Goal: Task Accomplishment & Management: Manage account settings

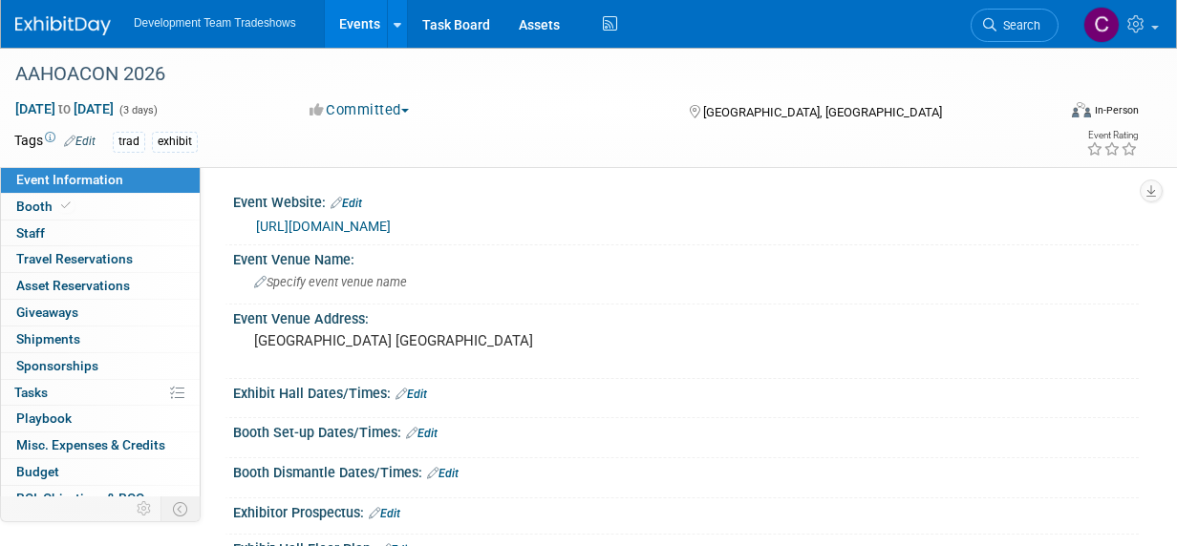
click at [320, 226] on link "[URL][DOMAIN_NAME]" at bounding box center [323, 226] width 135 height 15
drag, startPoint x: 33, startPoint y: 202, endPoint x: 223, endPoint y: 205, distance: 190.1
click at [33, 202] on span "Booth" at bounding box center [45, 206] width 58 height 15
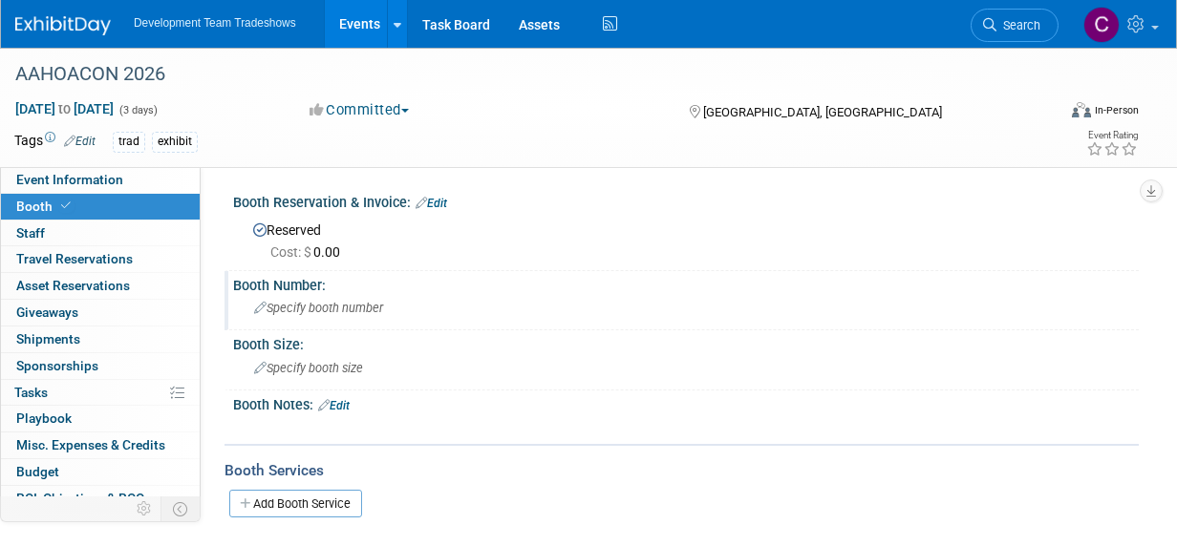
click at [258, 310] on icon at bounding box center [260, 309] width 12 height 12
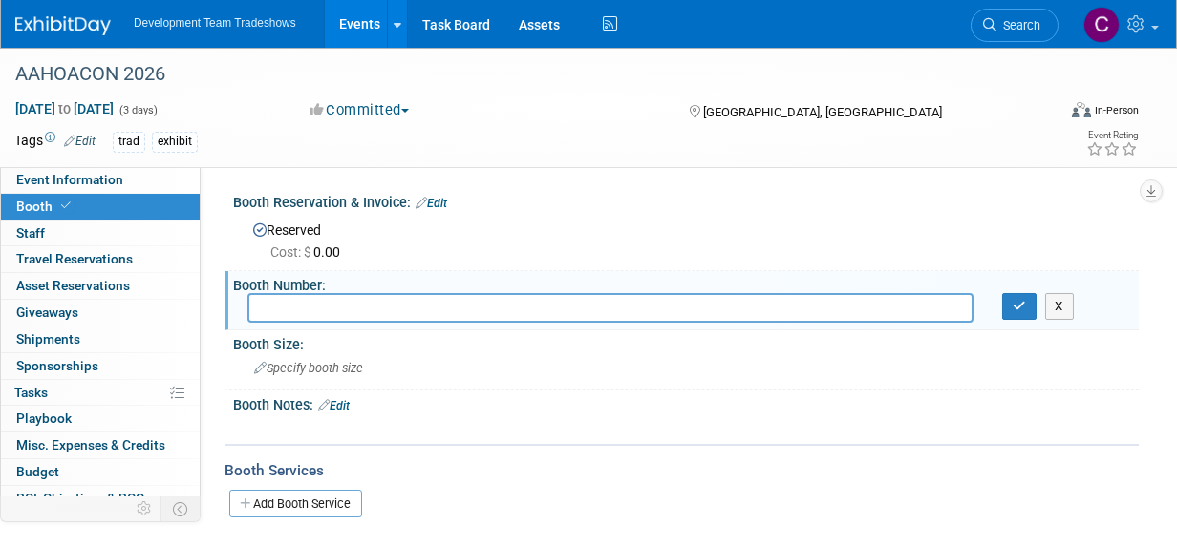
click at [296, 308] on input "text" at bounding box center [610, 308] width 726 height 30
type input "2717"
click at [1021, 306] on icon "button" at bounding box center [1018, 306] width 13 height 12
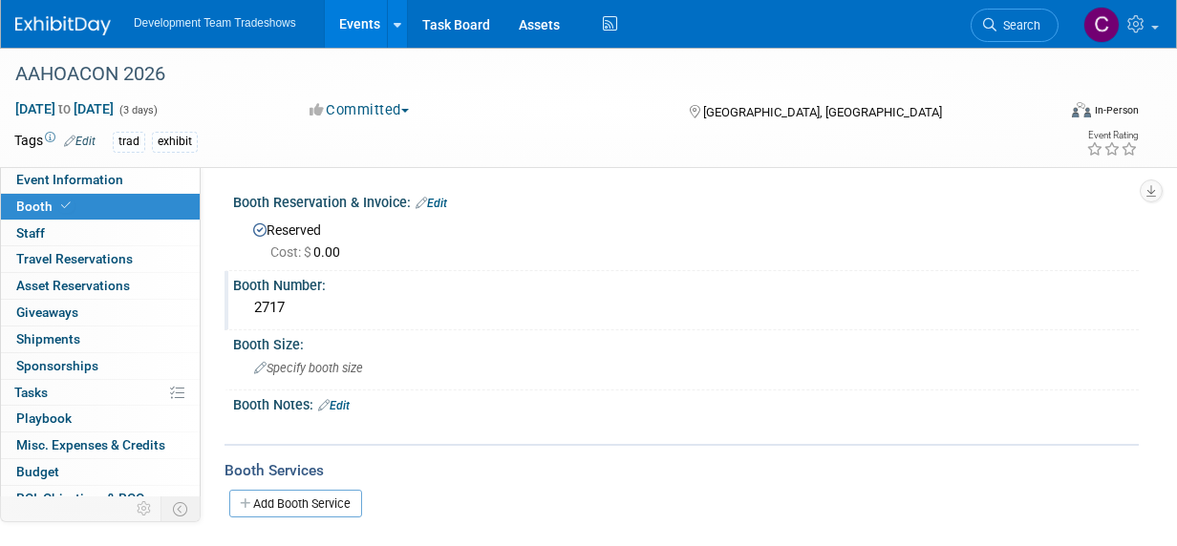
click at [344, 17] on link "Events" at bounding box center [360, 24] width 70 height 48
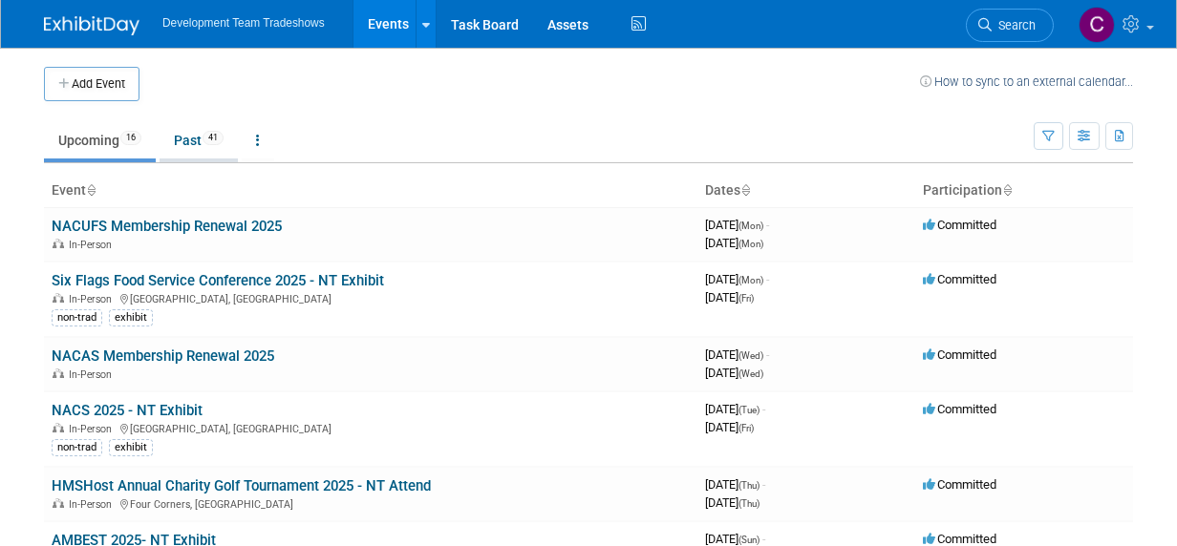
click at [192, 133] on link "Past 41" at bounding box center [198, 140] width 78 height 36
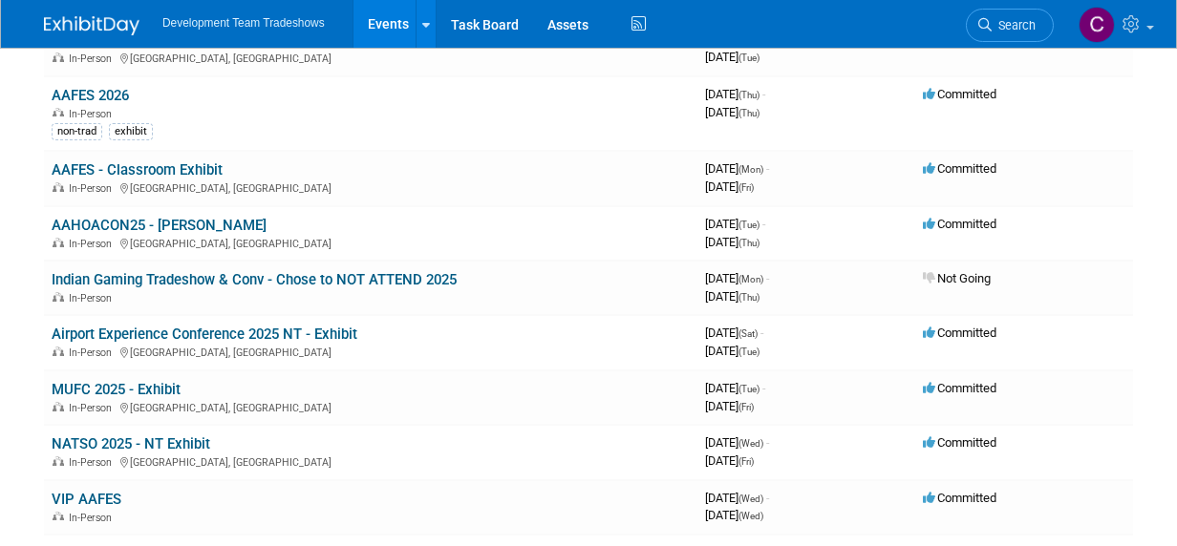
scroll to position [412, 0]
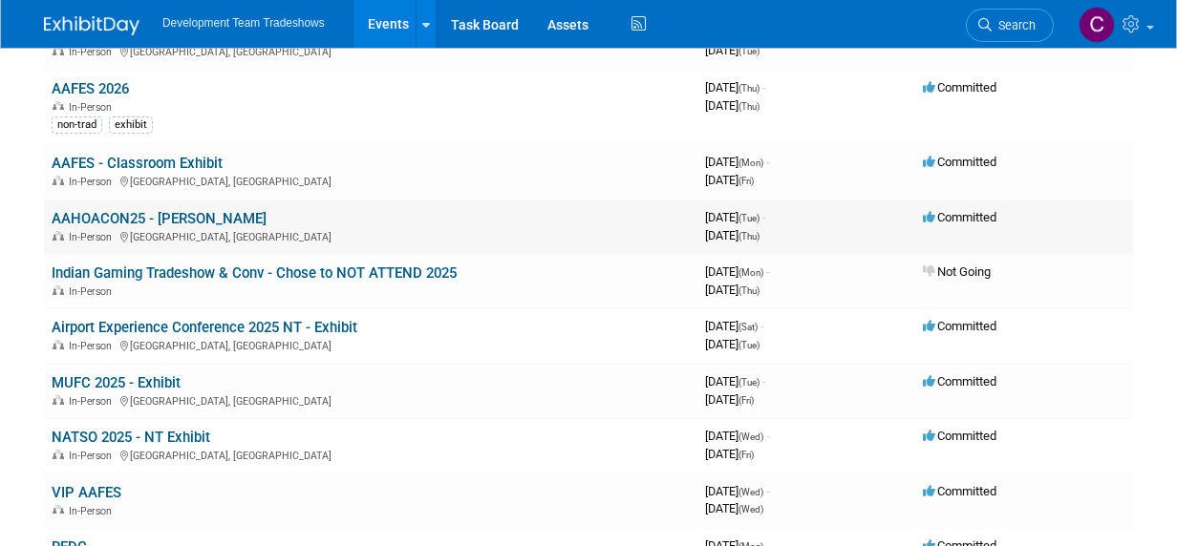
click at [98, 219] on link "AAHOACON25 - Burdette" at bounding box center [159, 218] width 215 height 17
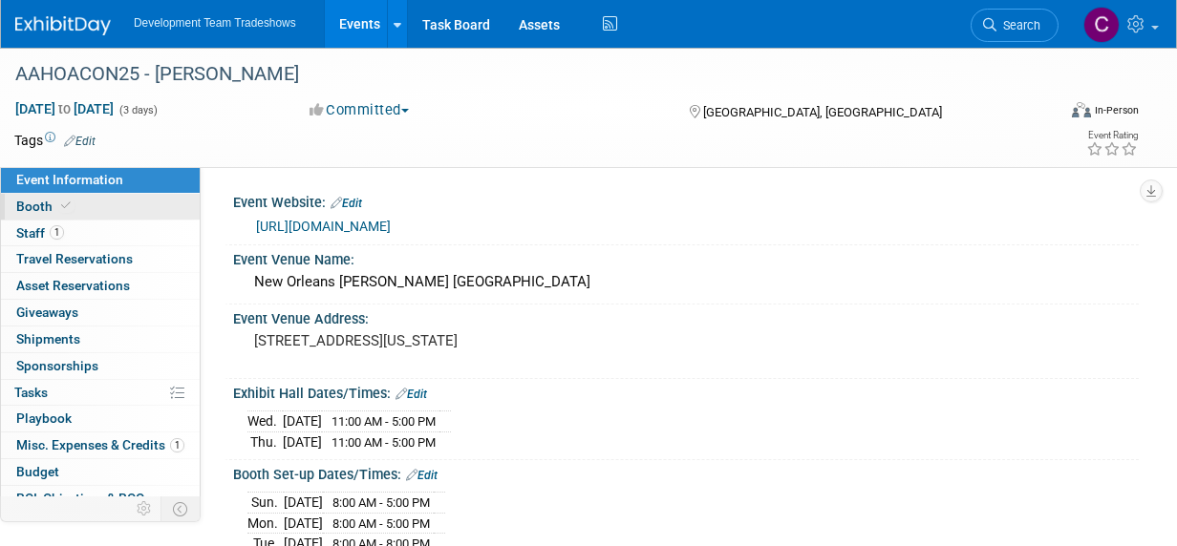
click at [32, 204] on span "Booth" at bounding box center [45, 206] width 58 height 15
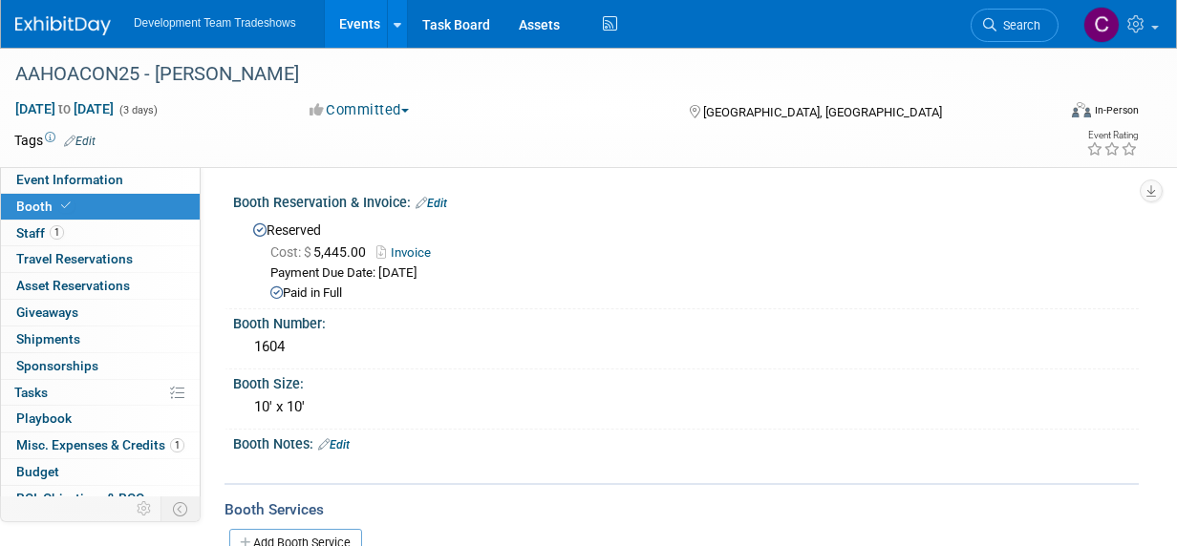
click at [354, 11] on link "Events" at bounding box center [360, 24] width 70 height 48
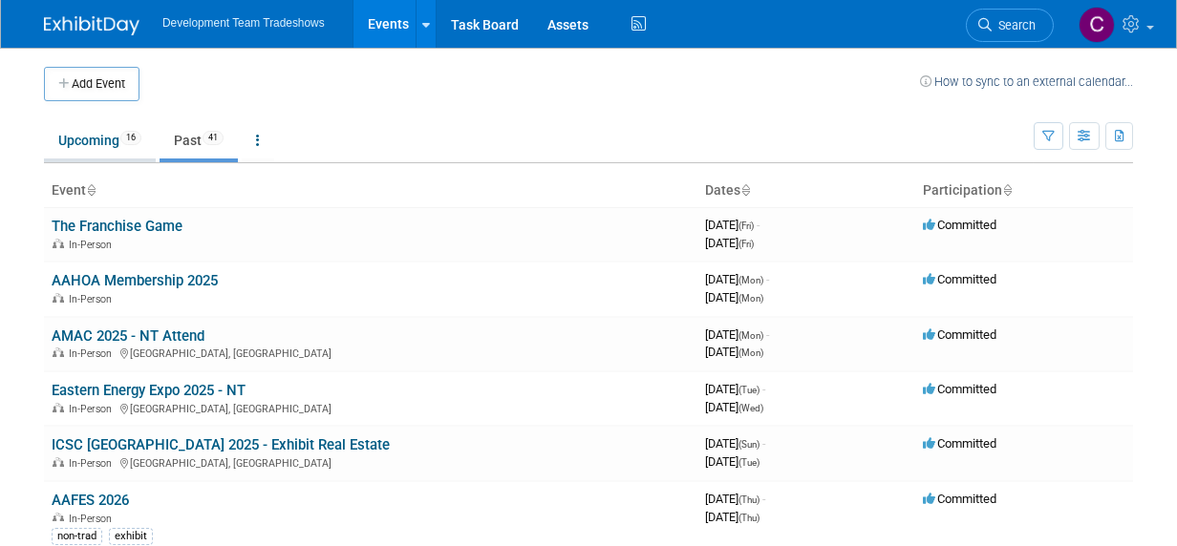
click at [64, 139] on link "Upcoming 16" at bounding box center [100, 140] width 112 height 36
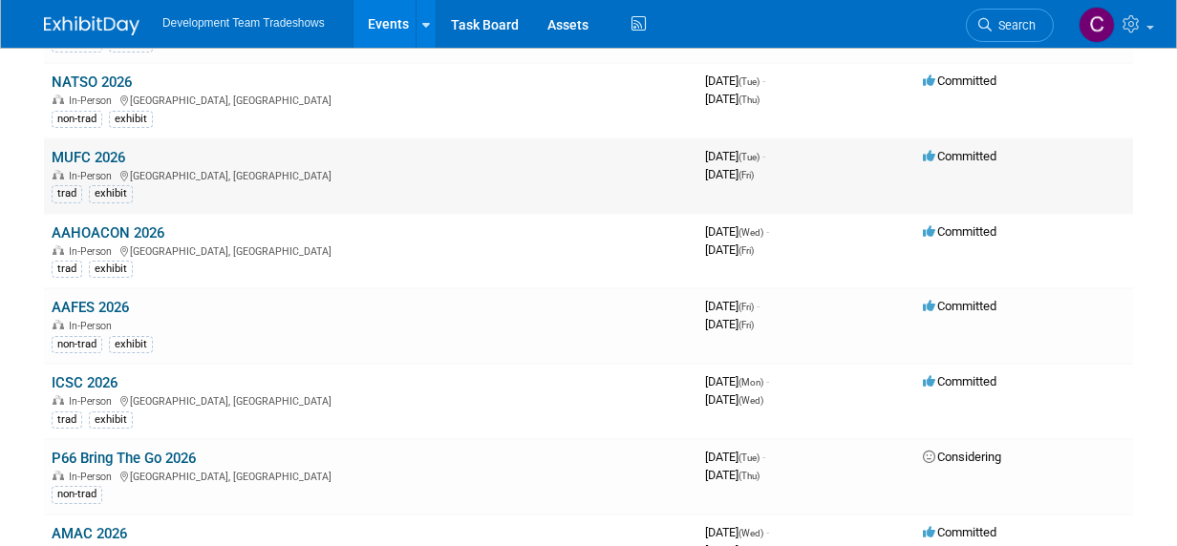
scroll to position [826, 0]
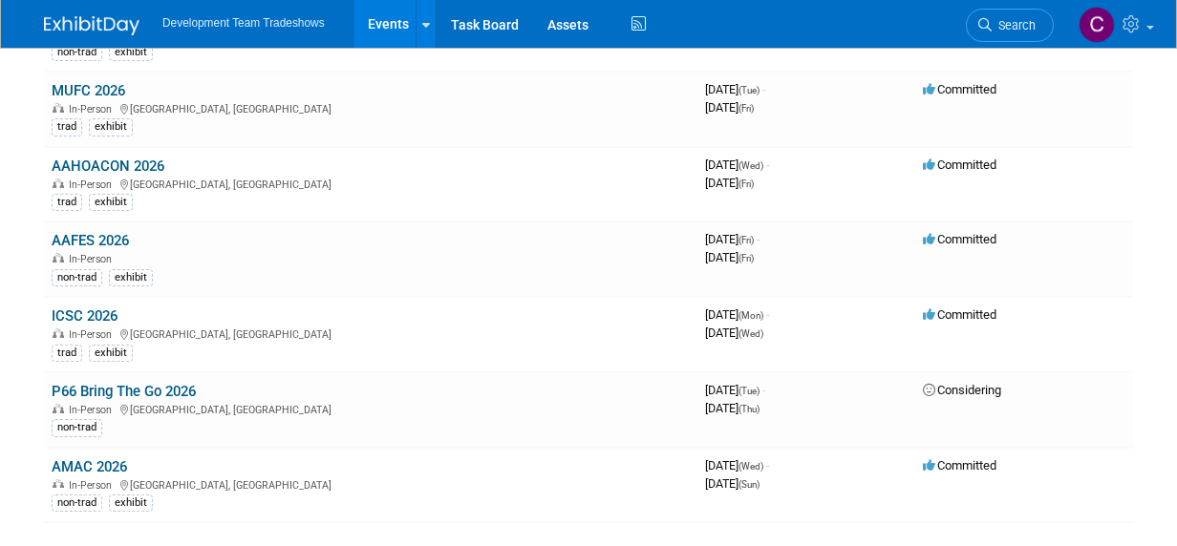
click at [134, 158] on link "AAHOACON 2026" at bounding box center [108, 166] width 113 height 17
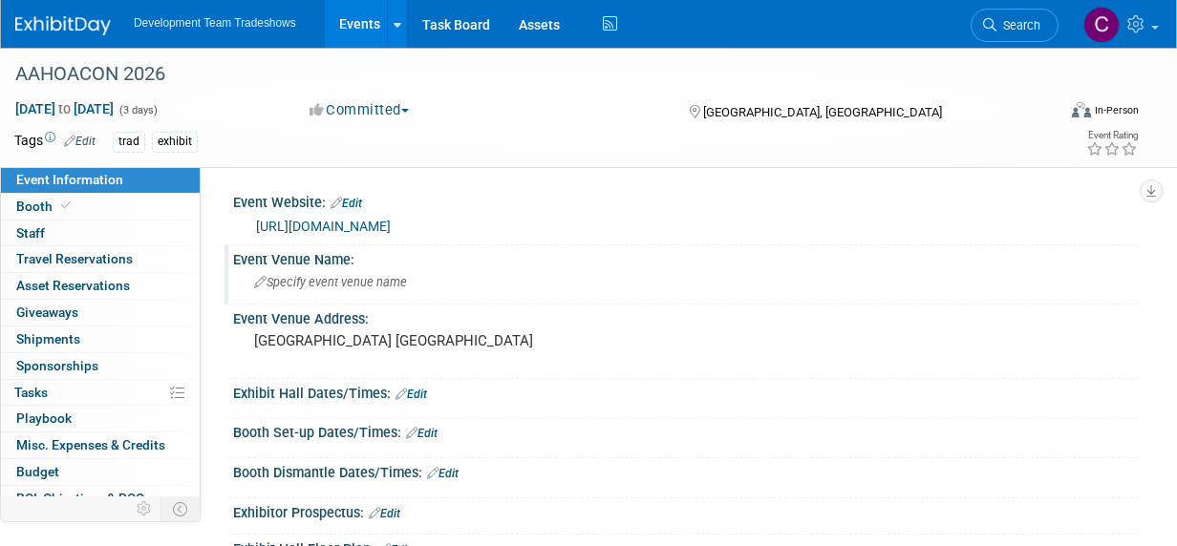
scroll to position [191, 0]
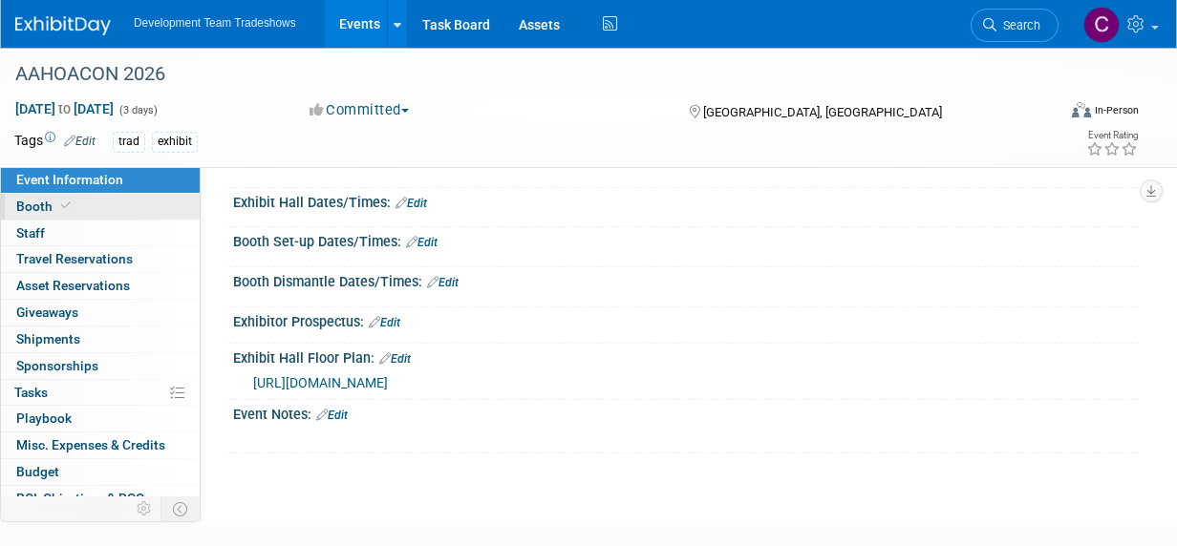
click at [103, 206] on link "Booth" at bounding box center [100, 207] width 199 height 26
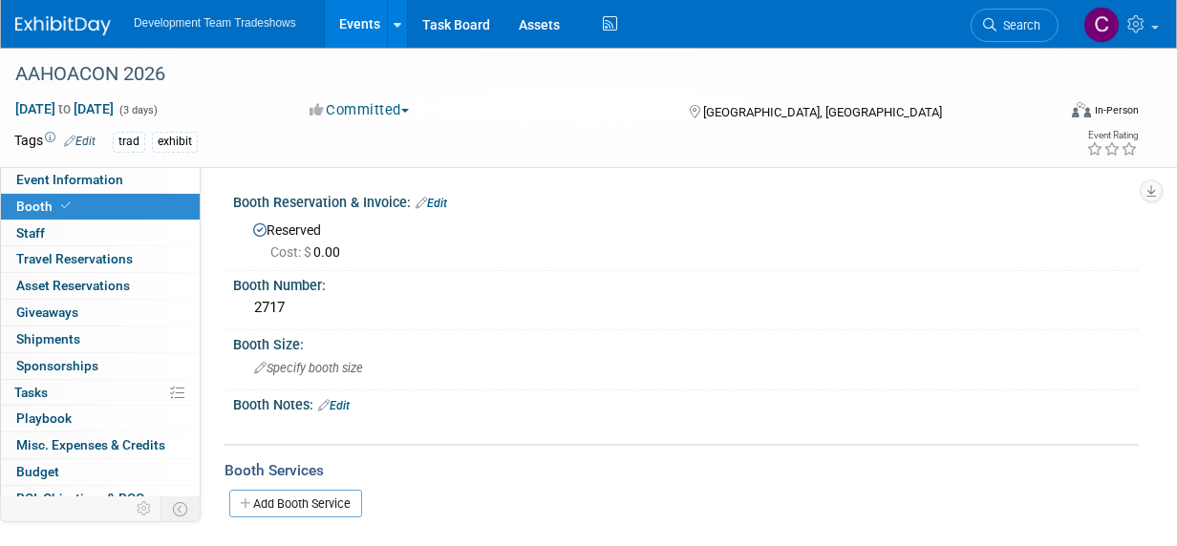
click at [437, 202] on link "Edit" at bounding box center [431, 203] width 32 height 13
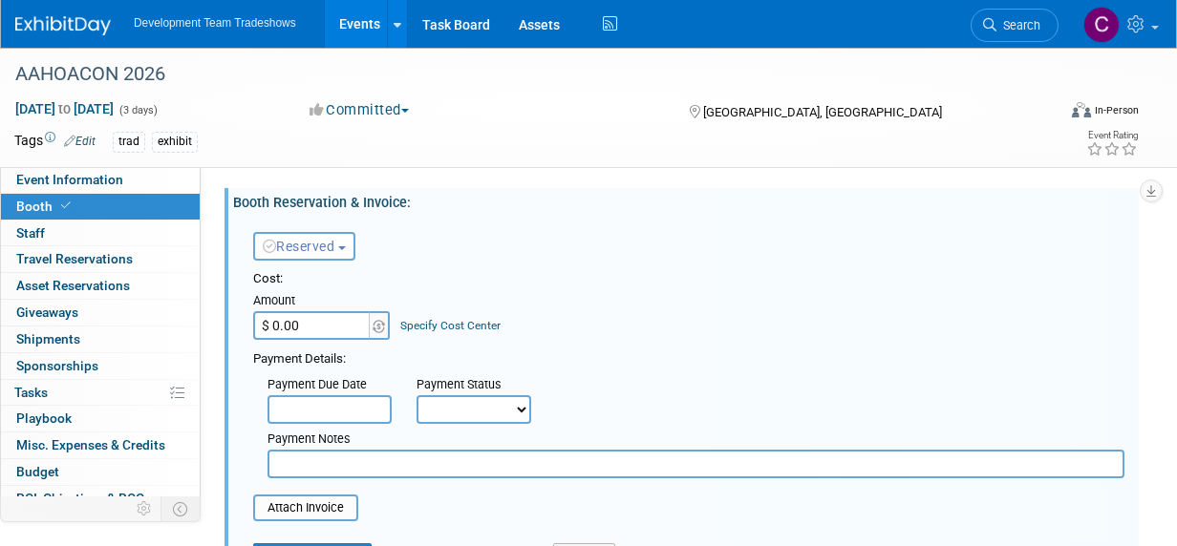
click at [309, 326] on input "$ 0.00" at bounding box center [312, 325] width 119 height 29
type input "$ 6,600.00"
click at [566, 278] on div "Cost:" at bounding box center [688, 279] width 871 height 18
click at [511, 412] on select "Not Paid Yet Partially Paid Paid in Full" at bounding box center [473, 409] width 115 height 29
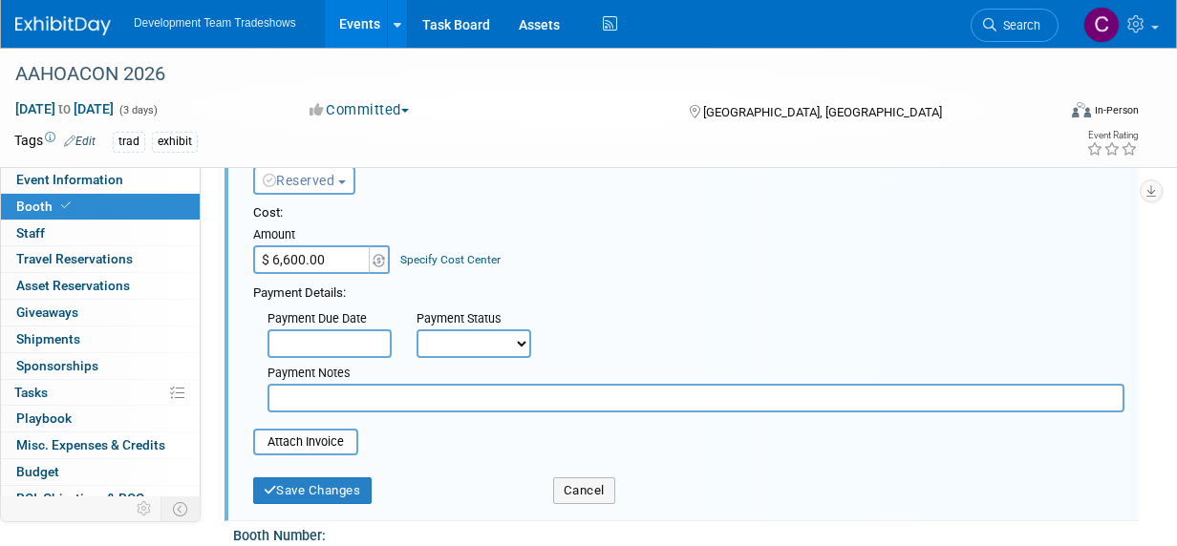
scroll to position [96, 0]
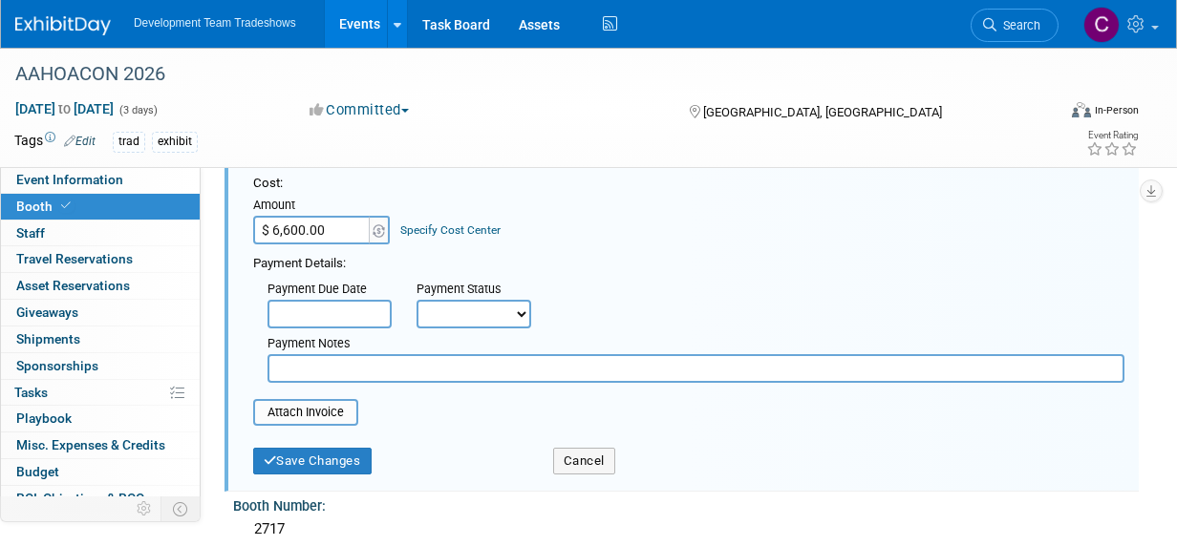
drag, startPoint x: 376, startPoint y: 360, endPoint x: 421, endPoint y: 356, distance: 45.1
click at [378, 360] on input "text" at bounding box center [695, 368] width 857 height 29
type input "sent to TAP 9.10.25"
click at [318, 460] on button "Save Changes" at bounding box center [312, 461] width 118 height 27
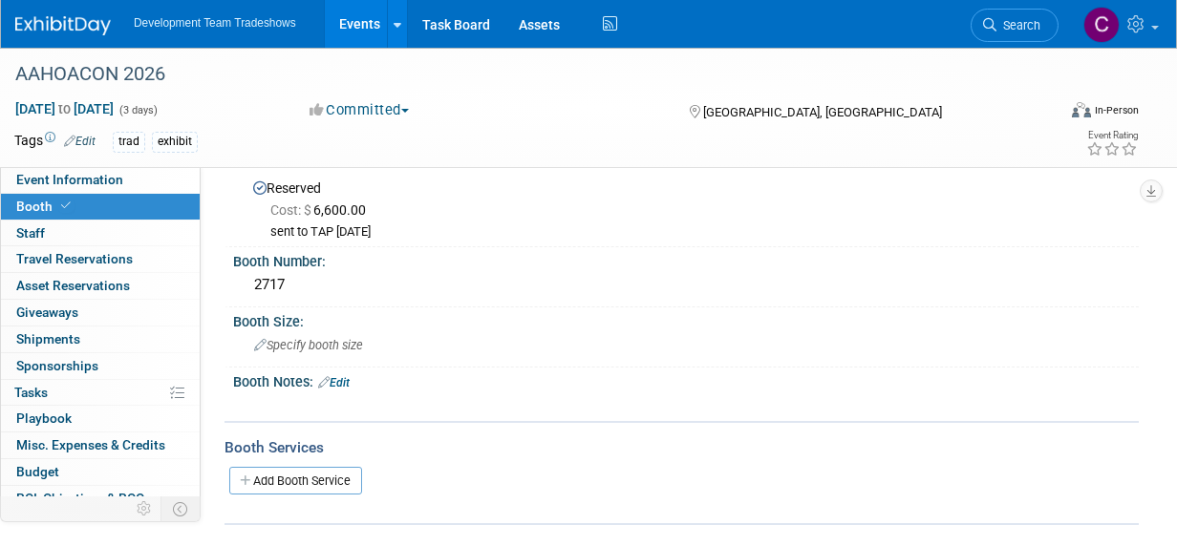
scroll to position [0, 0]
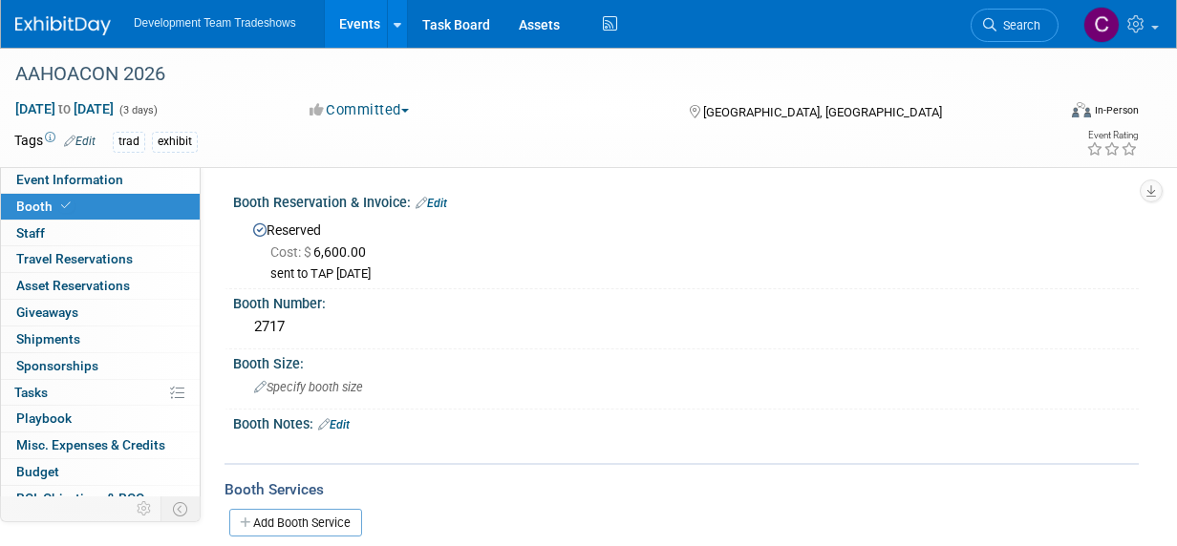
click at [437, 202] on link "Edit" at bounding box center [431, 203] width 32 height 13
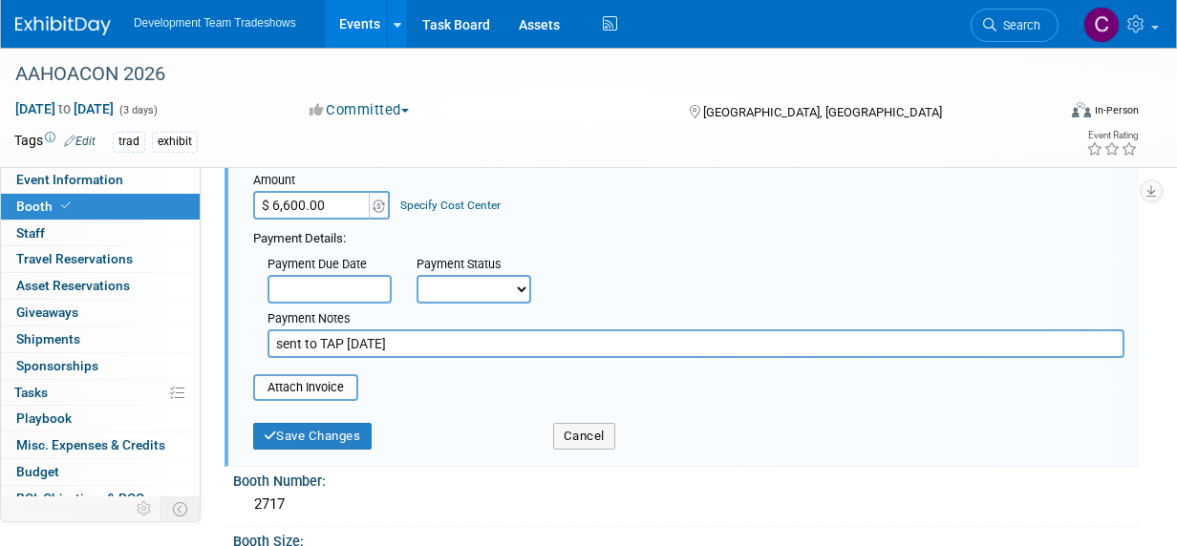
scroll to position [191, 0]
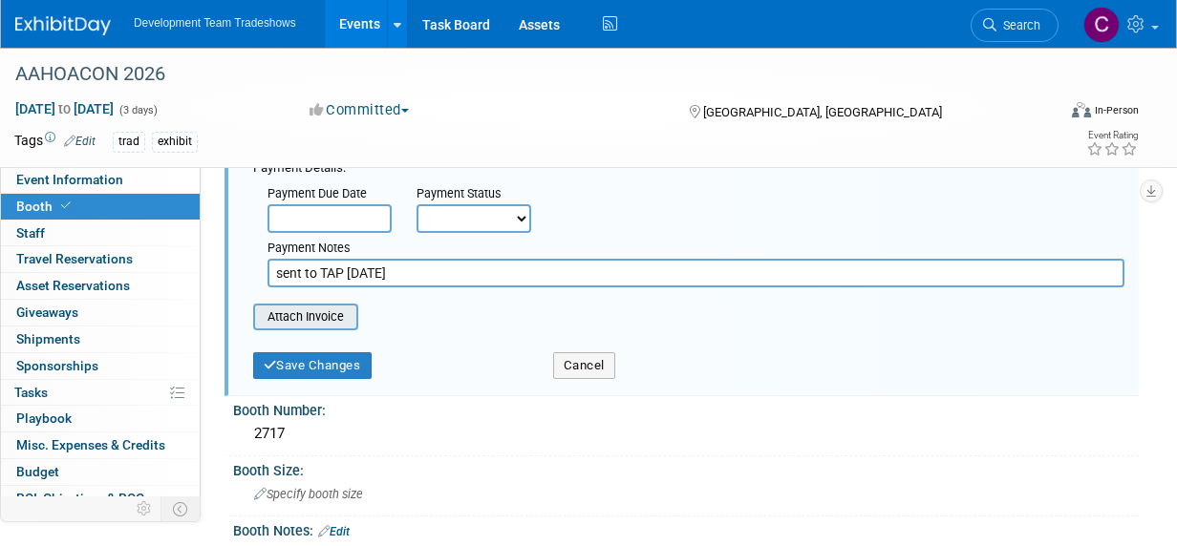
click at [302, 316] on input "file" at bounding box center [242, 317] width 227 height 23
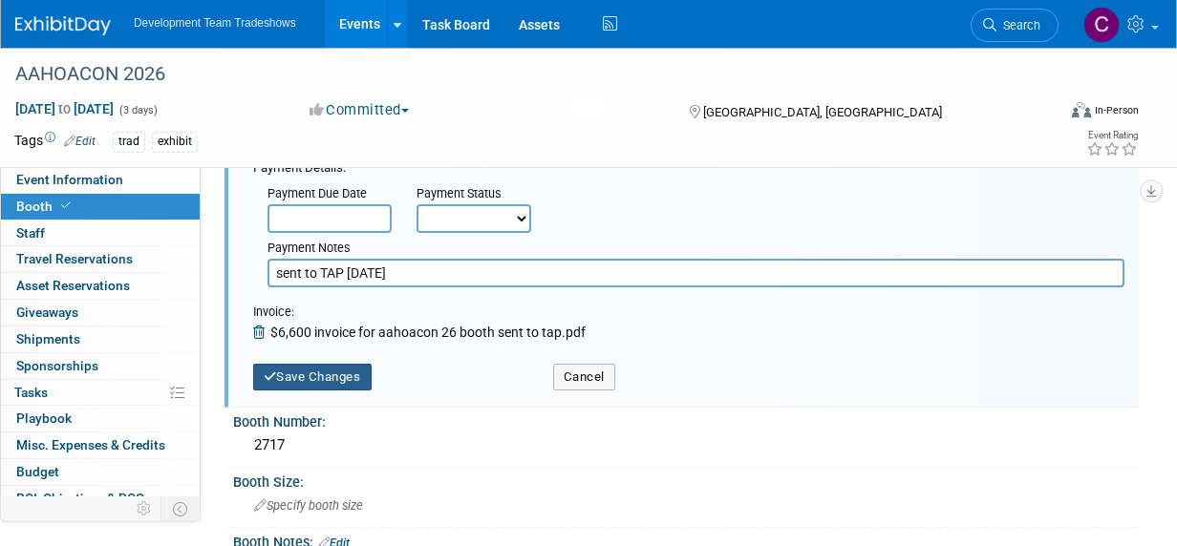
click at [324, 372] on button "Save Changes" at bounding box center [312, 377] width 118 height 27
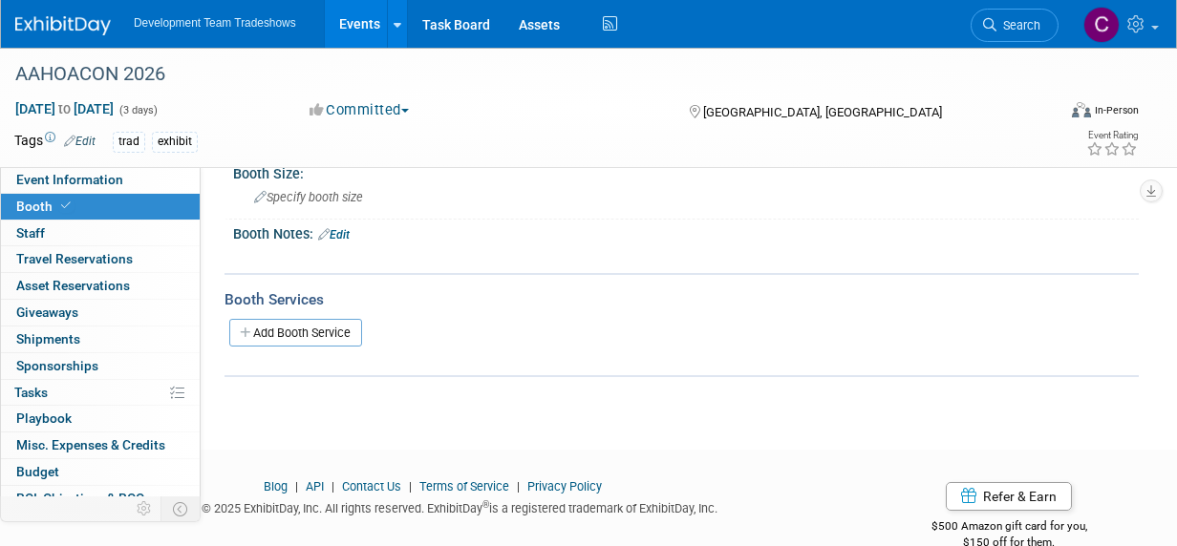
scroll to position [0, 0]
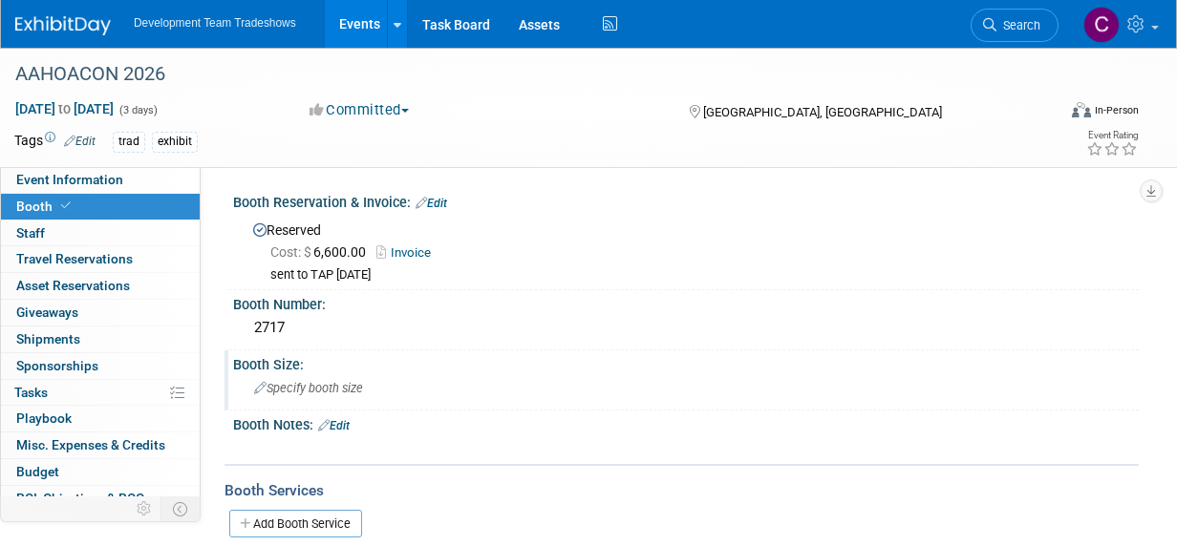
click at [316, 383] on span "Specify booth size" at bounding box center [308, 388] width 109 height 14
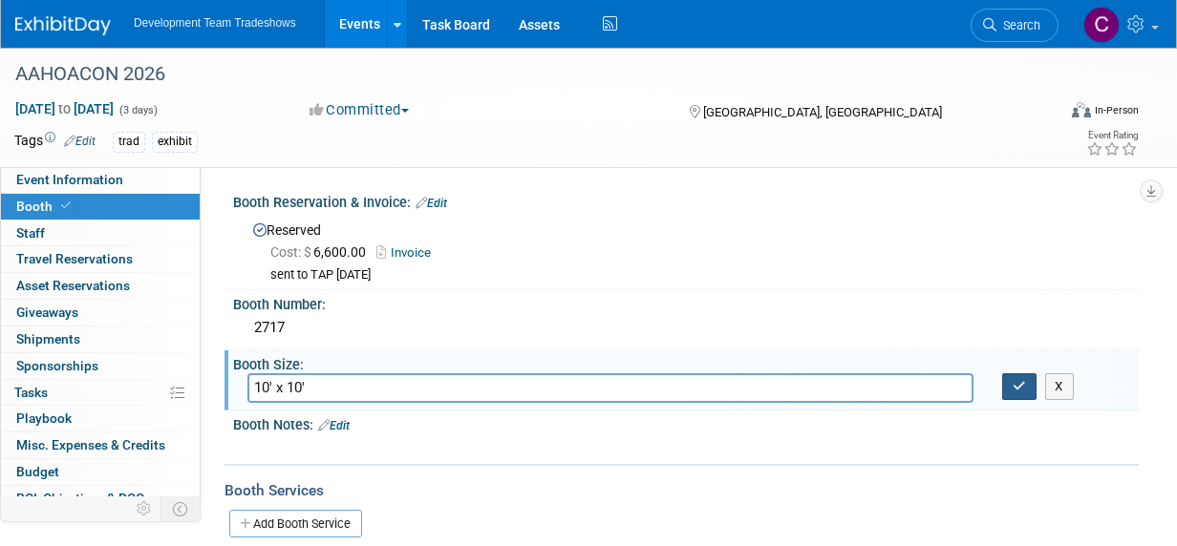
type input "10' x 10'"
click at [1010, 381] on button "button" at bounding box center [1019, 386] width 34 height 27
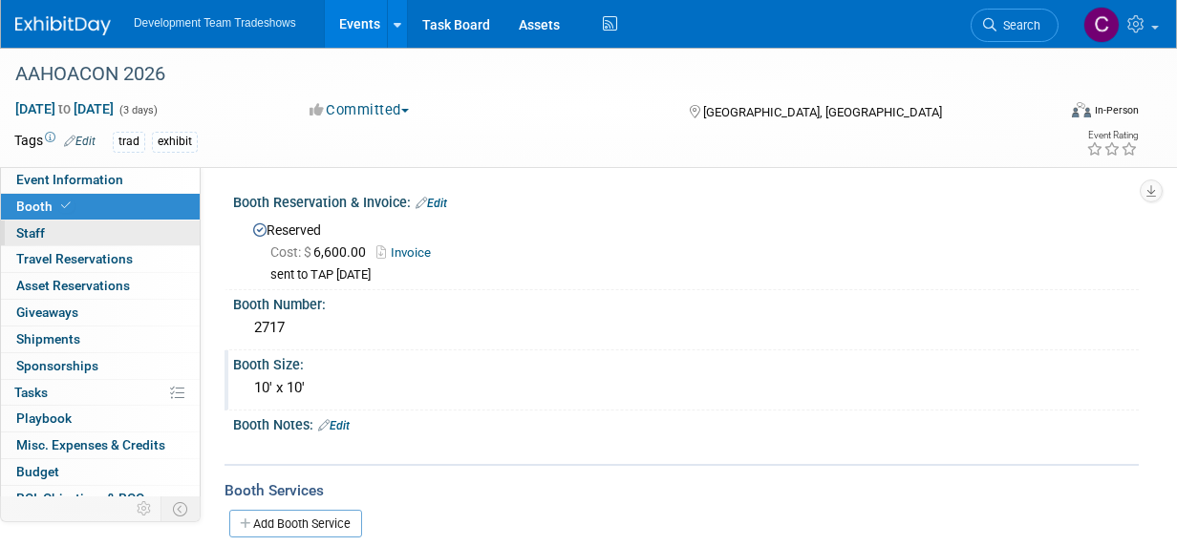
click at [31, 233] on span "Staff 0" at bounding box center [30, 232] width 29 height 15
